Goal: Task Accomplishment & Management: Manage account settings

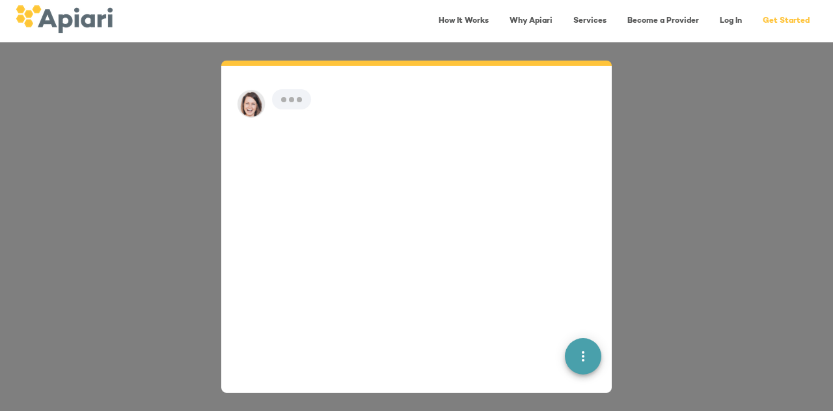
scroll to position [18, 0]
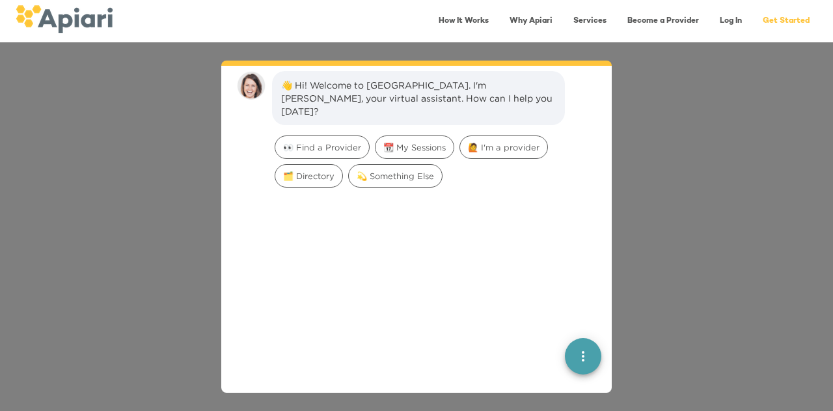
click at [732, 18] on link "Log In" at bounding box center [731, 21] width 38 height 27
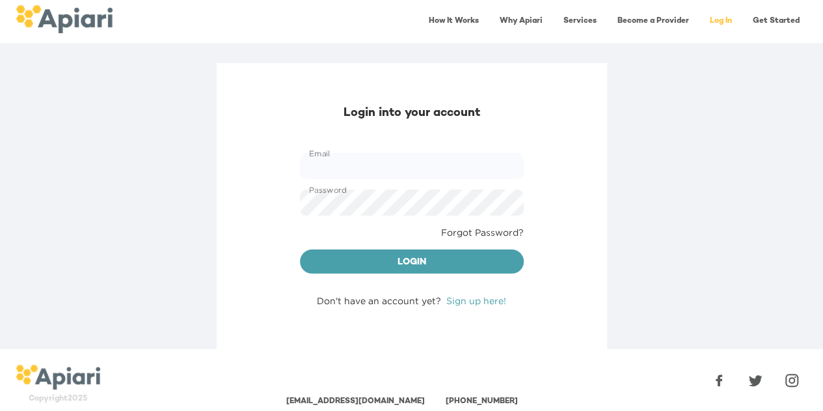
click at [468, 300] on link "Sign up here!" at bounding box center [477, 301] width 60 height 10
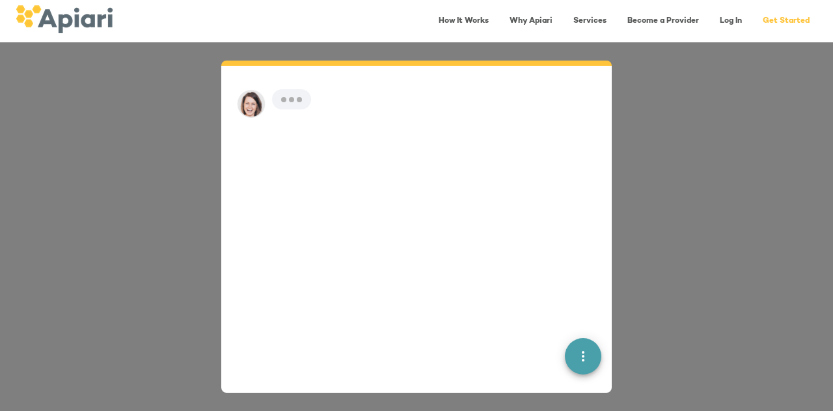
scroll to position [18, 0]
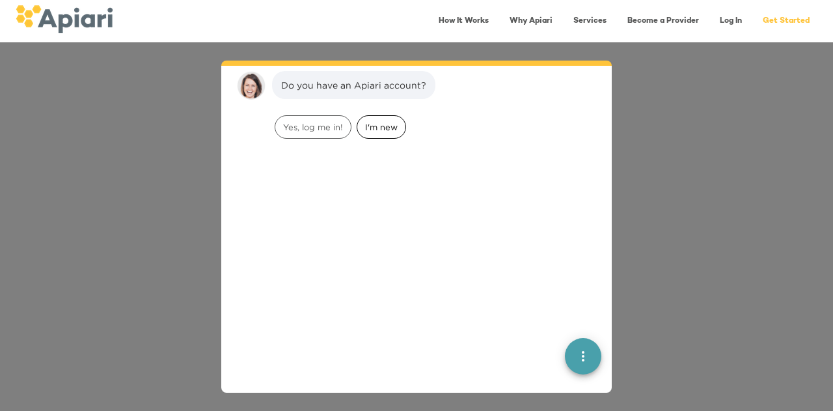
click at [388, 122] on span "I'm new" at bounding box center [381, 127] width 48 height 12
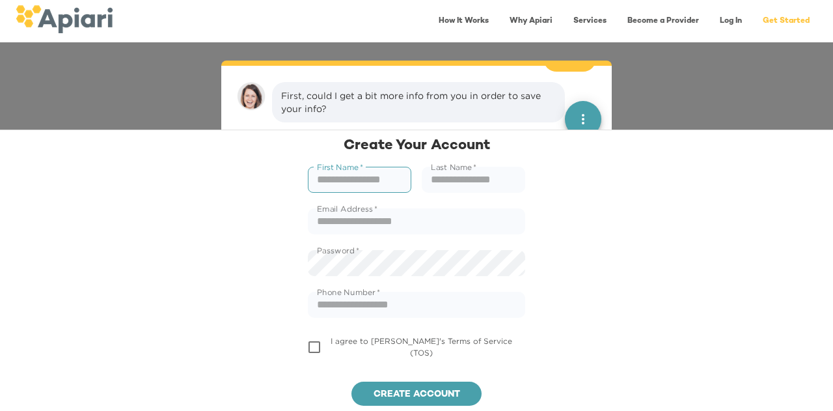
scroll to position [100, 0]
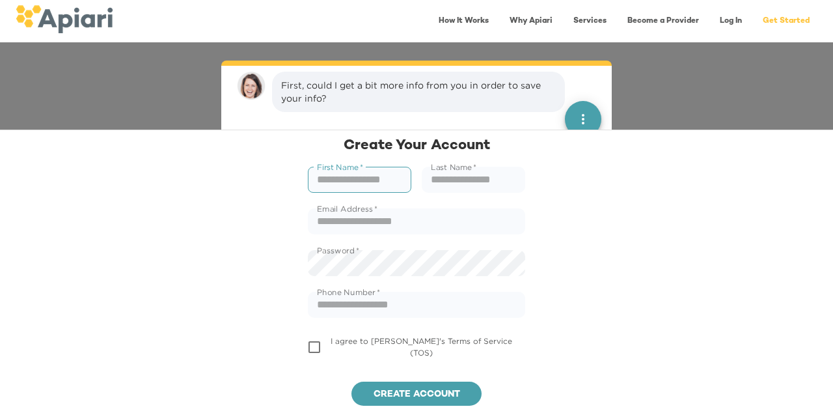
type input "*"
type input "*****"
type input "*"
type input "*********"
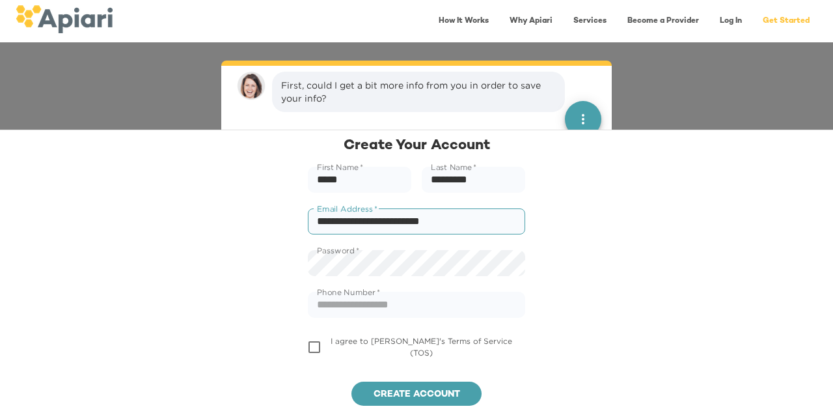
type input "**********"
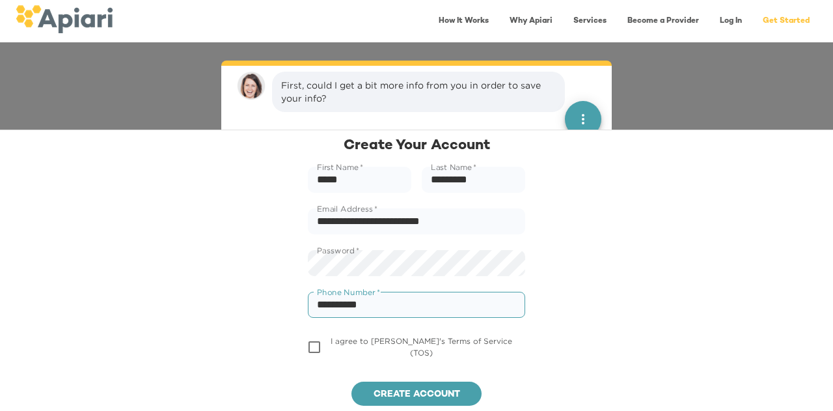
type input "**********"
click at [391, 394] on span "Create account" at bounding box center [416, 395] width 109 height 16
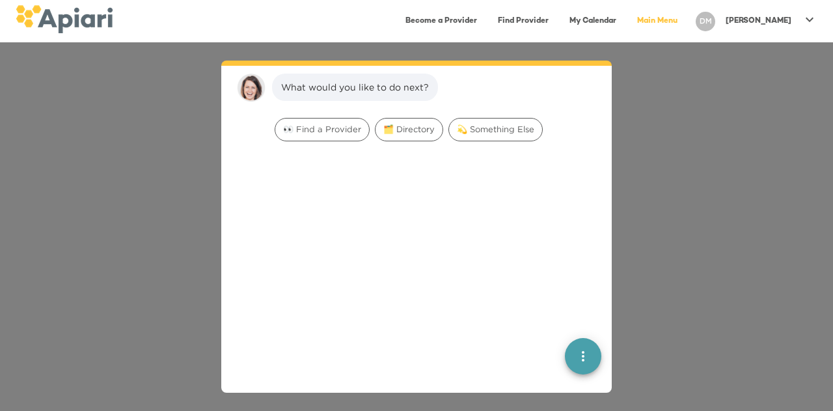
scroll to position [228, 0]
click at [348, 128] on span "👀 Find a Provider" at bounding box center [322, 127] width 94 height 12
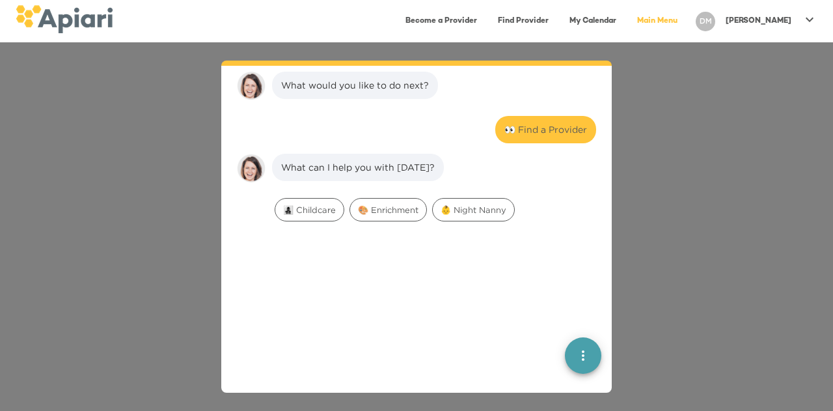
scroll to position [311, 0]
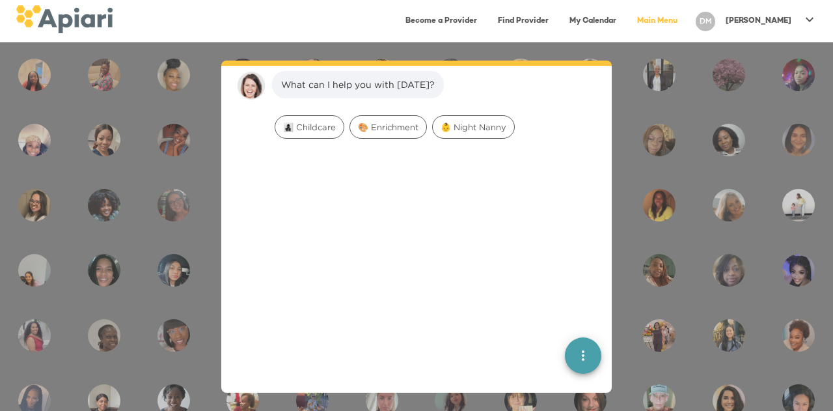
click at [754, 143] on div "Do you have an Apiari account? I'm new First, could I get a bit more info from …" at bounding box center [416, 226] width 833 height 368
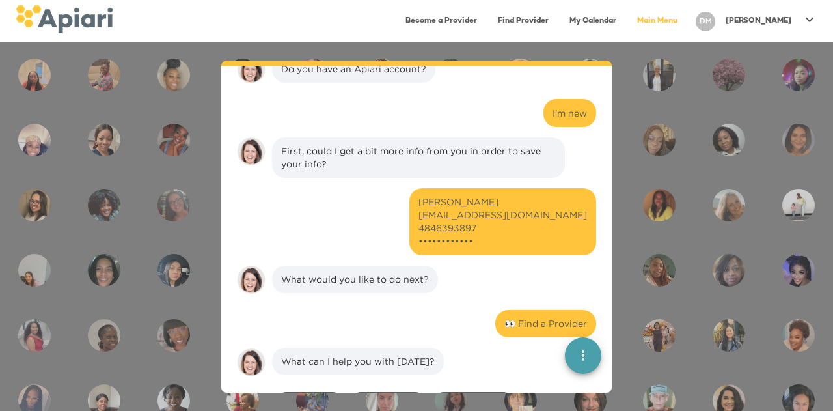
scroll to position [357, 0]
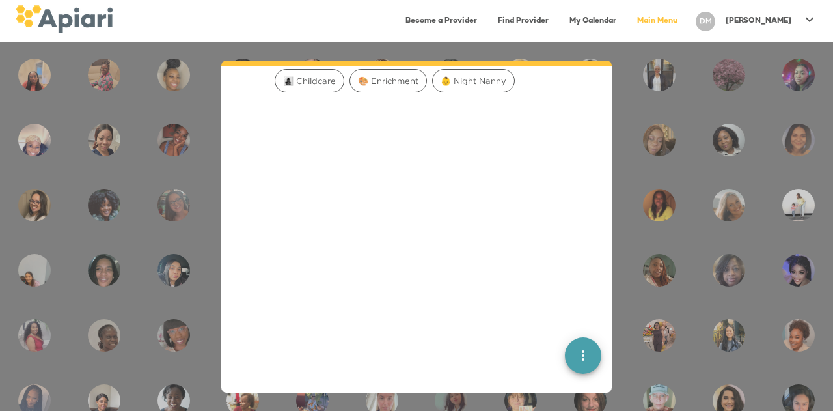
click at [576, 352] on icon "quick menu" at bounding box center [583, 356] width 16 height 16
click at [526, 280] on div "Back to main menu" at bounding box center [513, 273] width 102 height 26
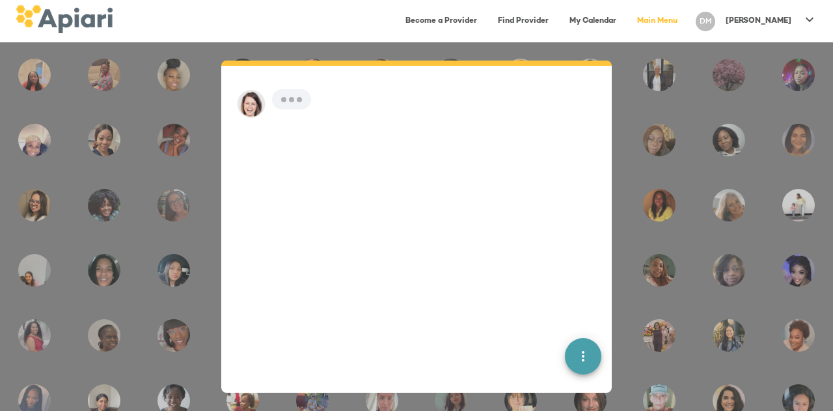
scroll to position [18, 0]
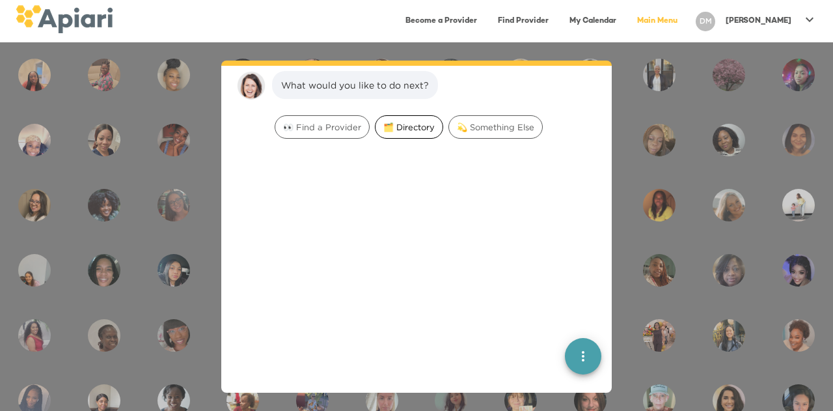
click at [418, 128] on span "🗂️ Directory" at bounding box center [409, 127] width 67 height 12
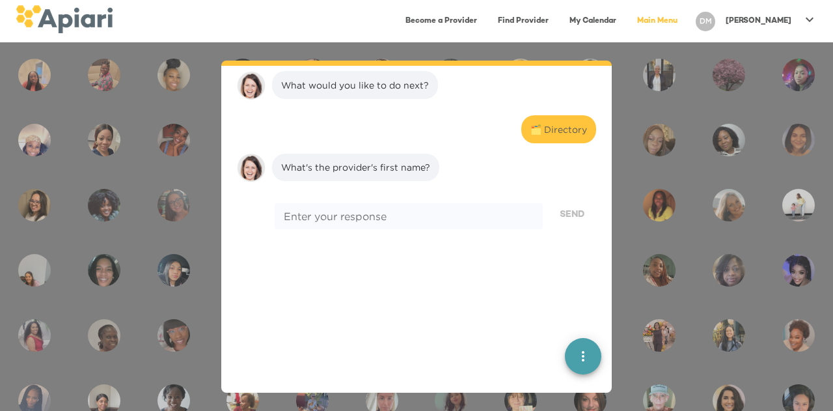
scroll to position [100, 0]
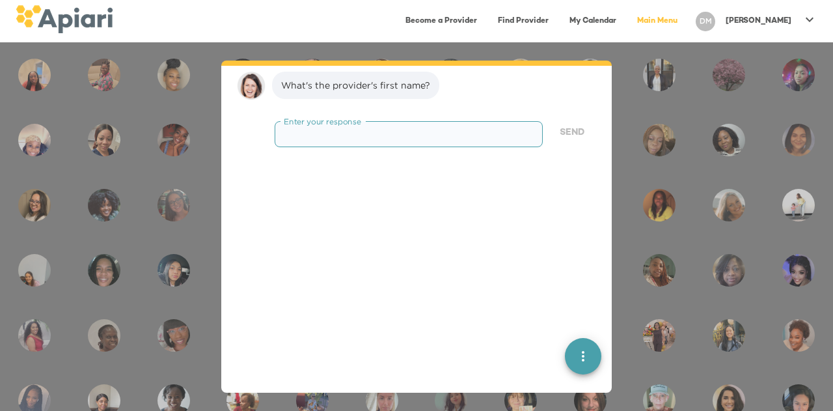
click at [418, 128] on textarea at bounding box center [409, 134] width 250 height 12
type textarea "******"
click at [560, 131] on span "Send" at bounding box center [572, 133] width 25 height 16
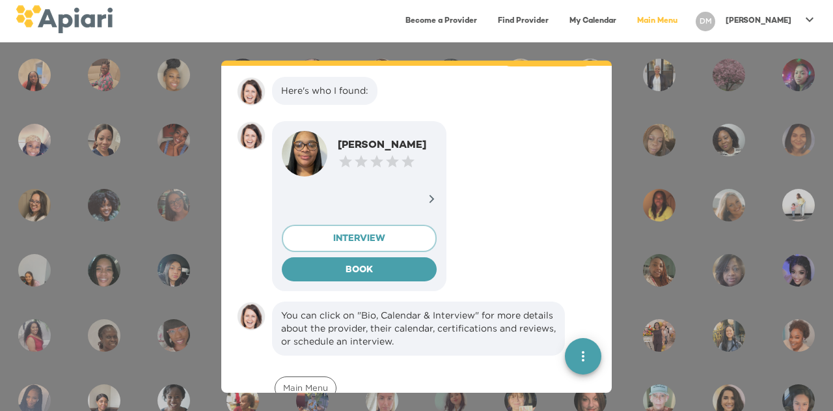
scroll to position [176, 0]
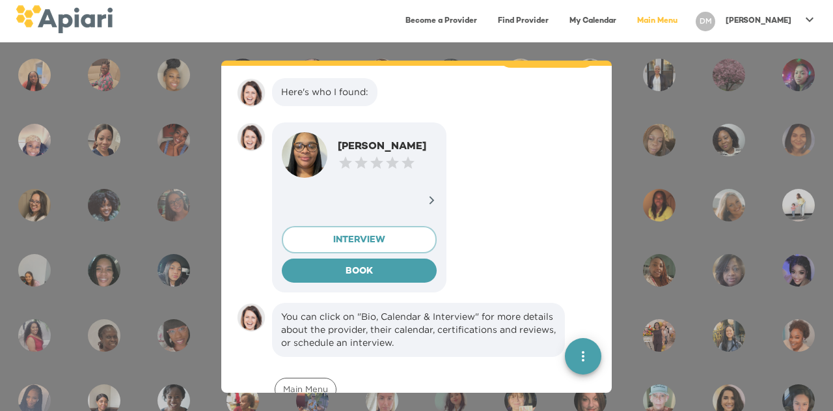
click at [430, 196] on icon at bounding box center [432, 200] width 5 height 8
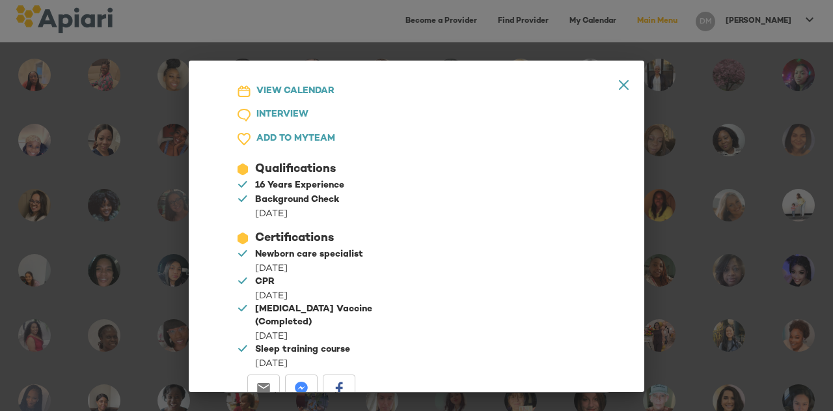
scroll to position [713, 0]
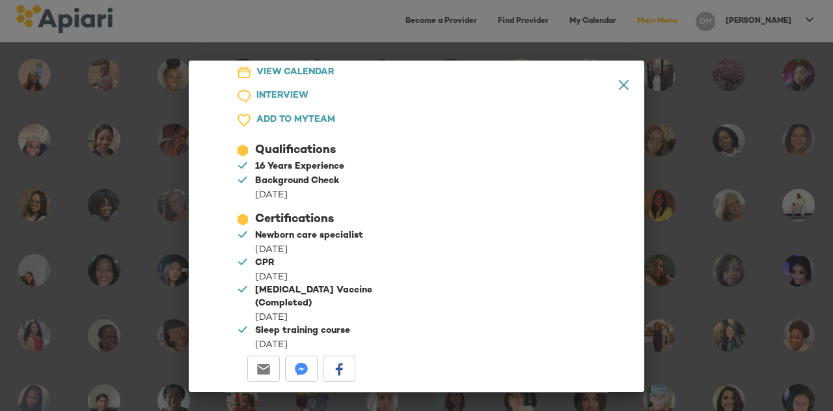
click at [619, 87] on icon "A1D20667-DBDC-461F-895E-AC602C3246CF Created with sketchtool." at bounding box center [624, 85] width 10 height 10
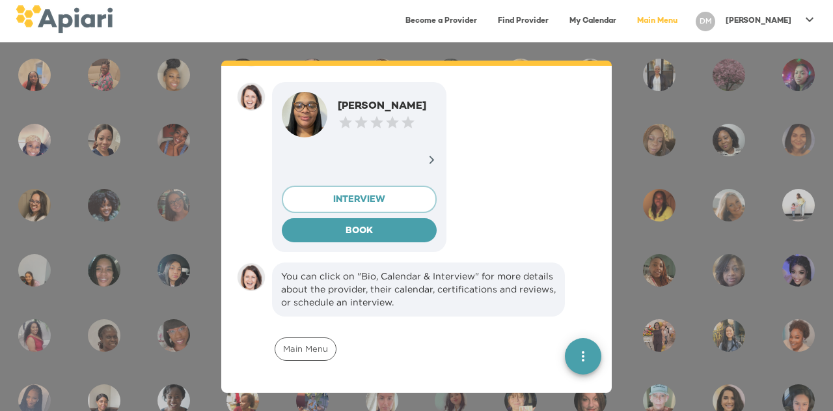
scroll to position [216, 0]
click at [644, 236] on div "What would you like to do next? 🗂️ Directory What's the provider's first name? …" at bounding box center [416, 226] width 833 height 368
click at [568, 345] on button "quick menu" at bounding box center [583, 356] width 36 height 36
click at [471, 267] on div "Back to main menu" at bounding box center [513, 273] width 102 height 26
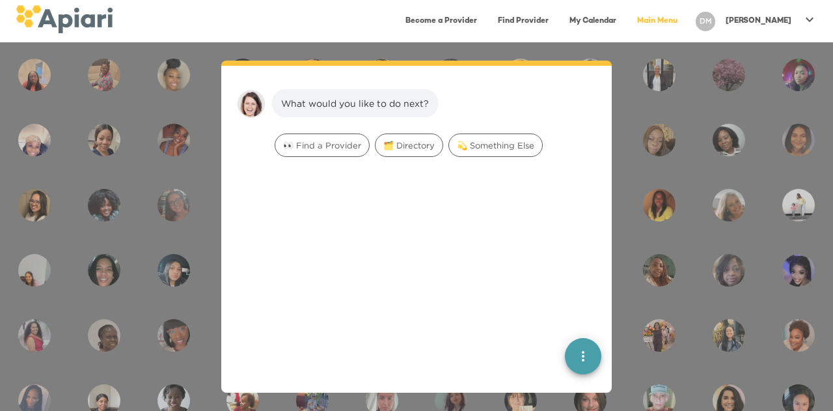
scroll to position [18, 0]
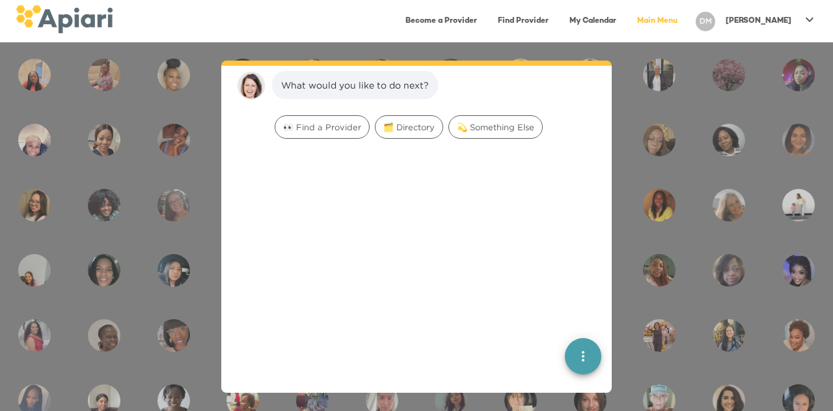
click at [673, 144] on div "What would you like to do next? 👀 Find a Provider 🗂️ Directory 💫 Something Else…" at bounding box center [416, 226] width 833 height 368
click at [480, 124] on span "💫 Something Else" at bounding box center [495, 127] width 93 height 12
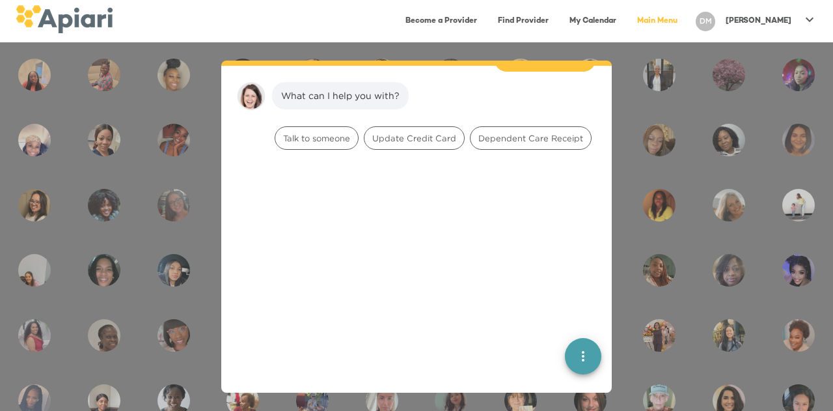
scroll to position [100, 0]
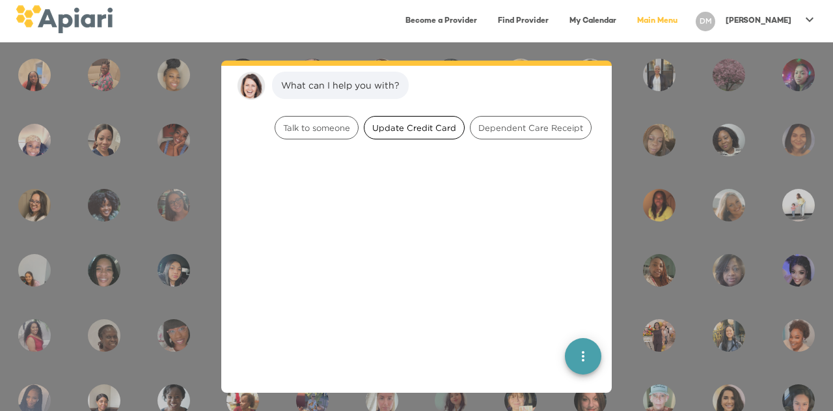
click at [434, 127] on span "Update Credit Card" at bounding box center [415, 128] width 100 height 12
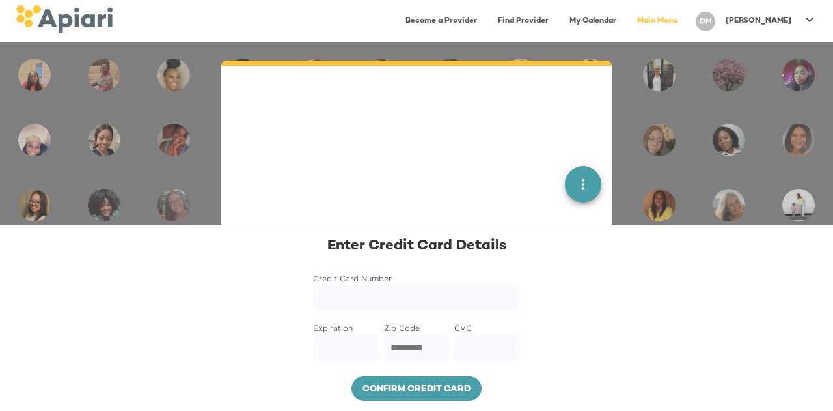
scroll to position [392, 0]
type input "*****"
click at [403, 383] on span "Confirm credit card" at bounding box center [416, 389] width 109 height 16
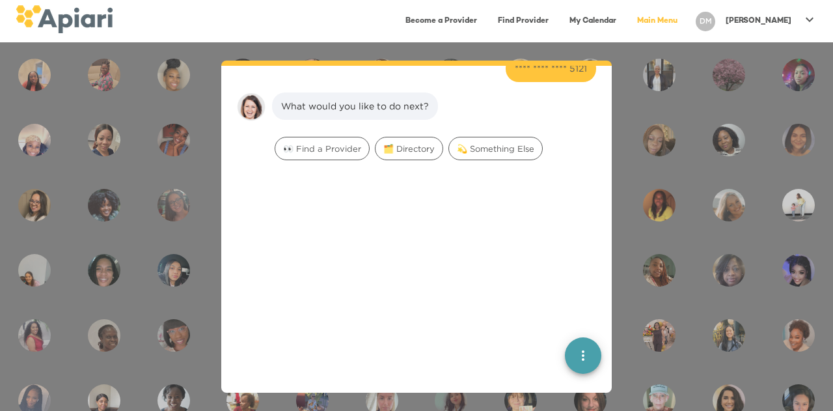
scroll to position [284, 0]
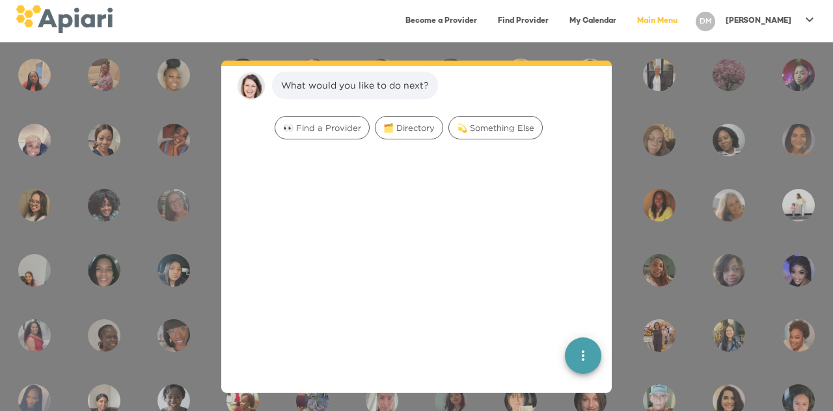
click at [795, 18] on div "[PERSON_NAME]" at bounding box center [759, 20] width 76 height 21
